Goal: Browse casually: Explore the website without a specific task or goal

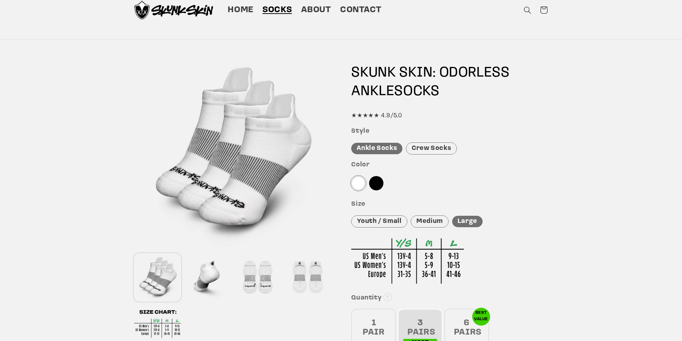
scroll to position [36, 0]
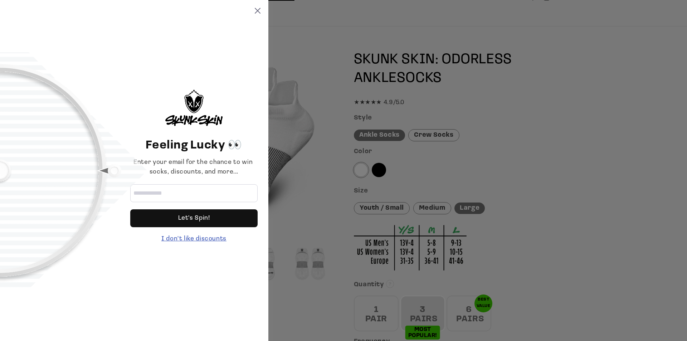
click at [212, 241] on div "I don't like discounts" at bounding box center [193, 239] width 127 height 10
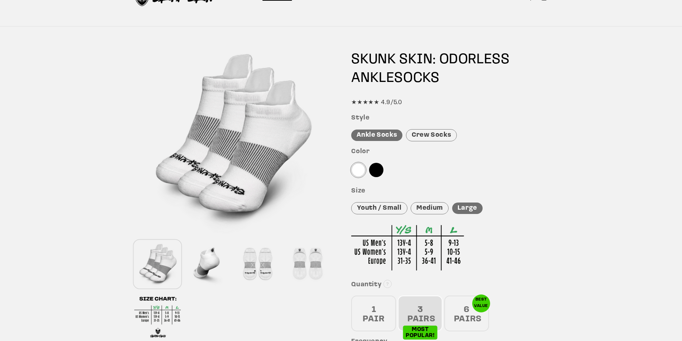
click at [212, 263] on div at bounding box center [207, 264] width 47 height 47
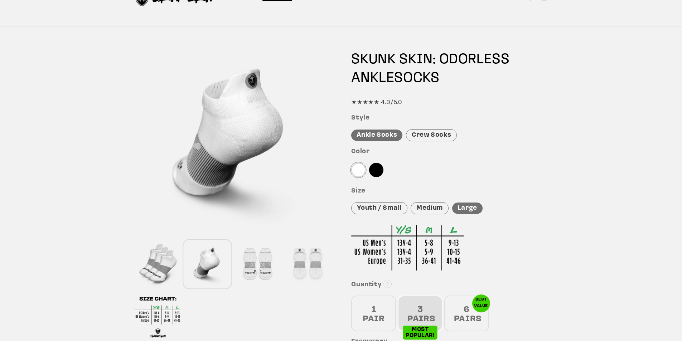
click at [256, 273] on div at bounding box center [257, 264] width 47 height 47
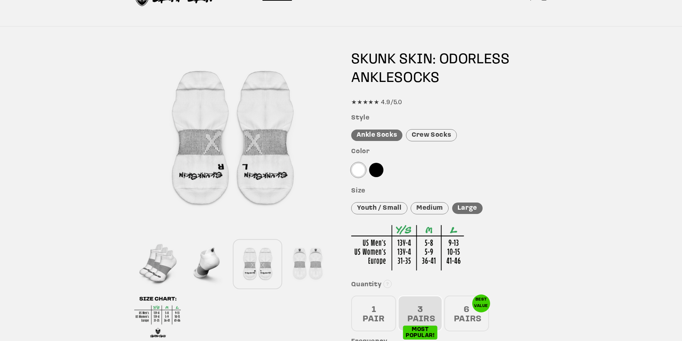
click at [312, 262] on div at bounding box center [307, 264] width 47 height 47
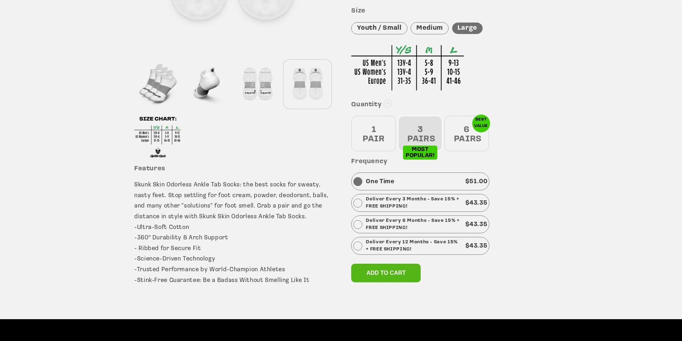
scroll to position [251, 0]
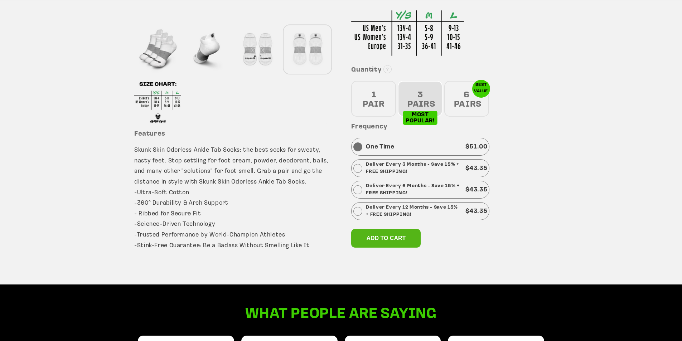
click at [460, 101] on div "6 PAIRS" at bounding box center [466, 99] width 45 height 36
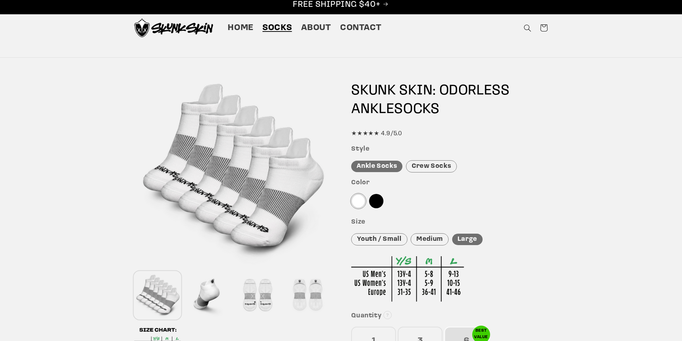
scroll to position [0, 0]
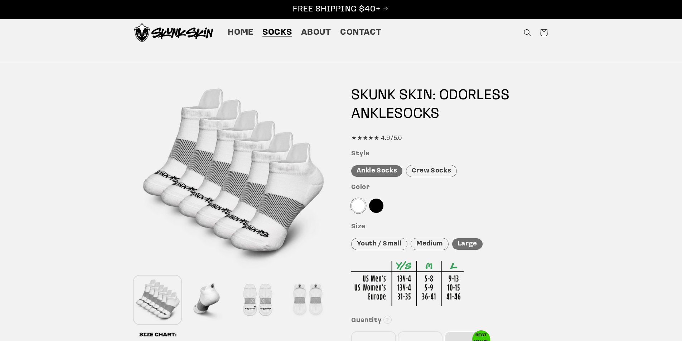
click at [309, 298] on div at bounding box center [307, 300] width 47 height 47
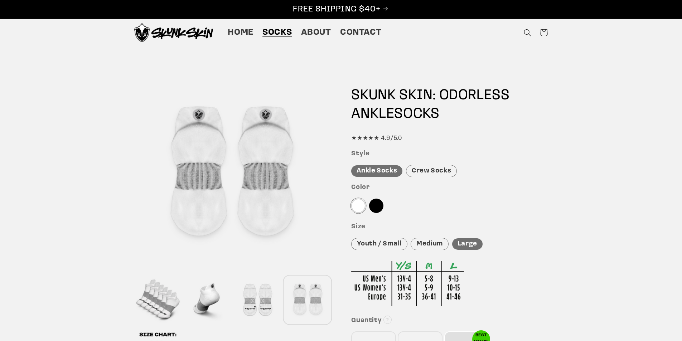
click at [267, 299] on div at bounding box center [257, 300] width 47 height 47
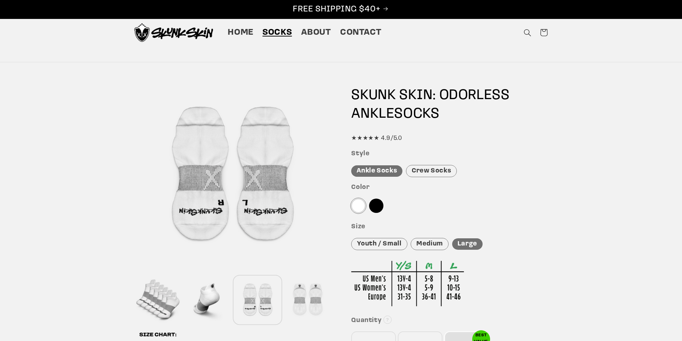
click at [212, 297] on div at bounding box center [207, 300] width 47 height 47
